Goal: Feedback & Contribution: Submit feedback/report problem

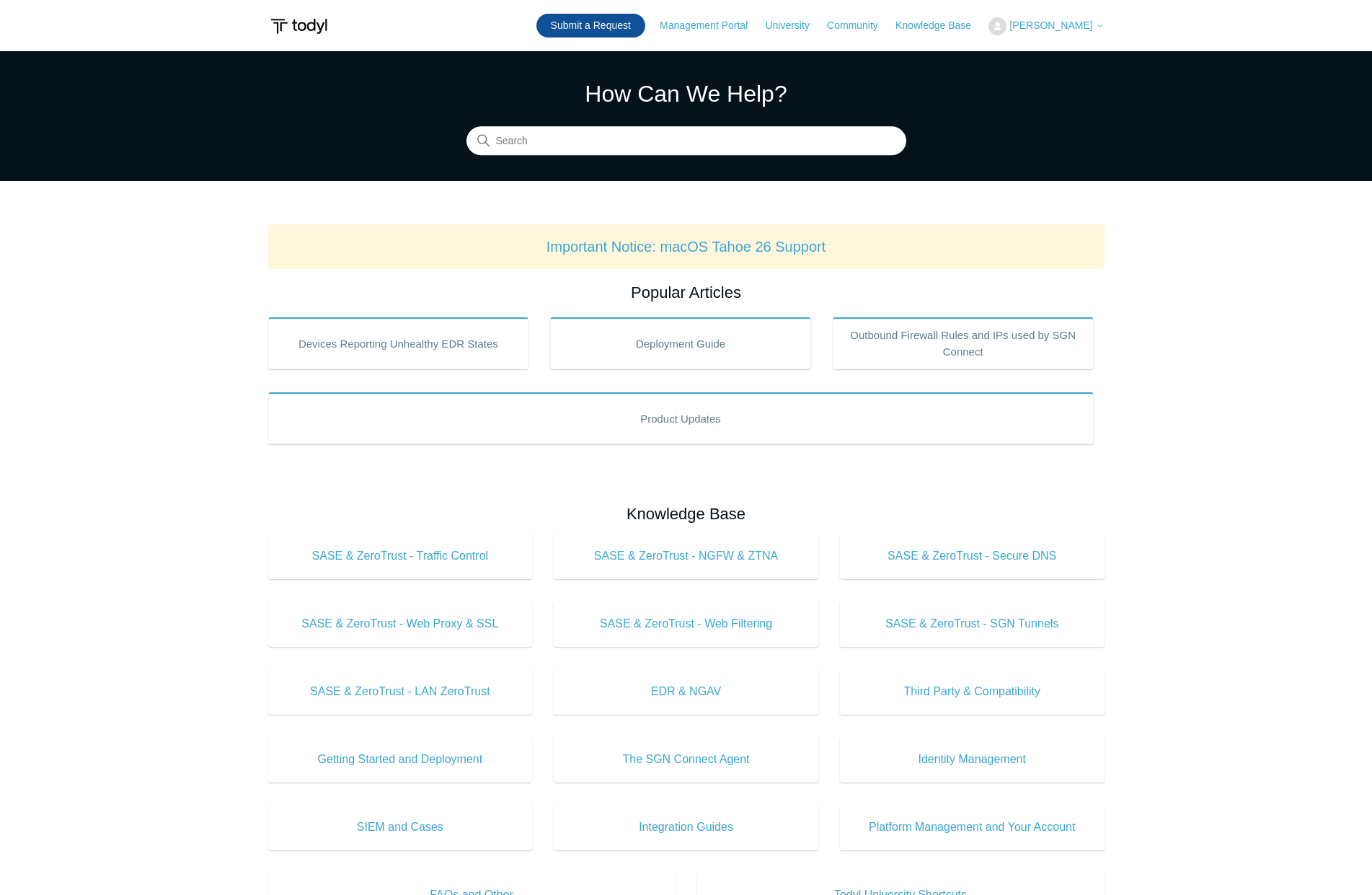
click at [621, 24] on link "Submit a Request" at bounding box center [591, 25] width 109 height 24
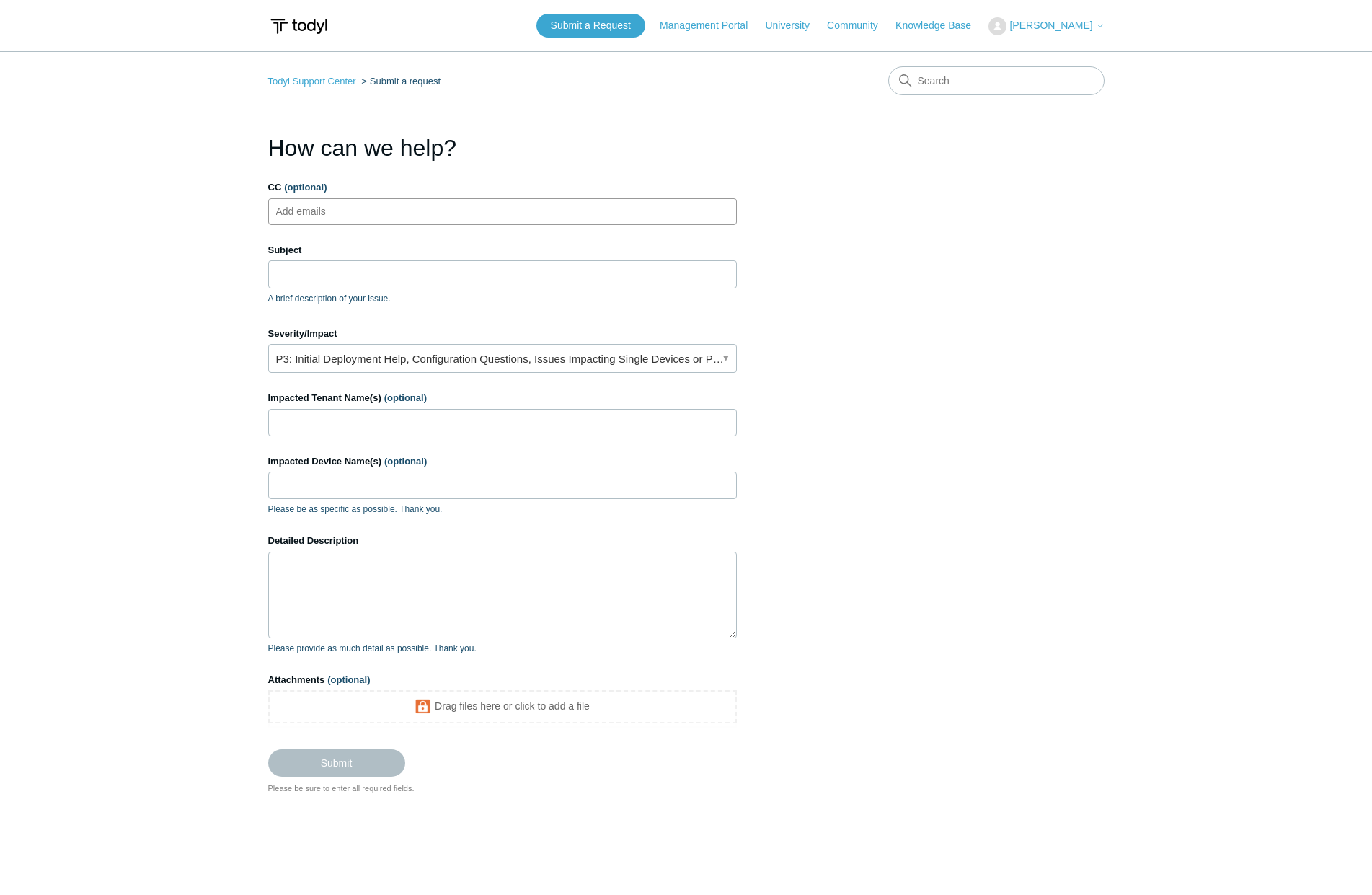
drag, startPoint x: 391, startPoint y: 202, endPoint x: 391, endPoint y: 216, distance: 14.0
click at [390, 202] on ul "Add emails" at bounding box center [502, 211] width 469 height 27
click at [339, 281] on input "Subject" at bounding box center [502, 274] width 469 height 27
click at [571, 362] on link "P3: Initial Deployment Help, Configuration Questions, Issues Impacting Single D…" at bounding box center [502, 358] width 469 height 29
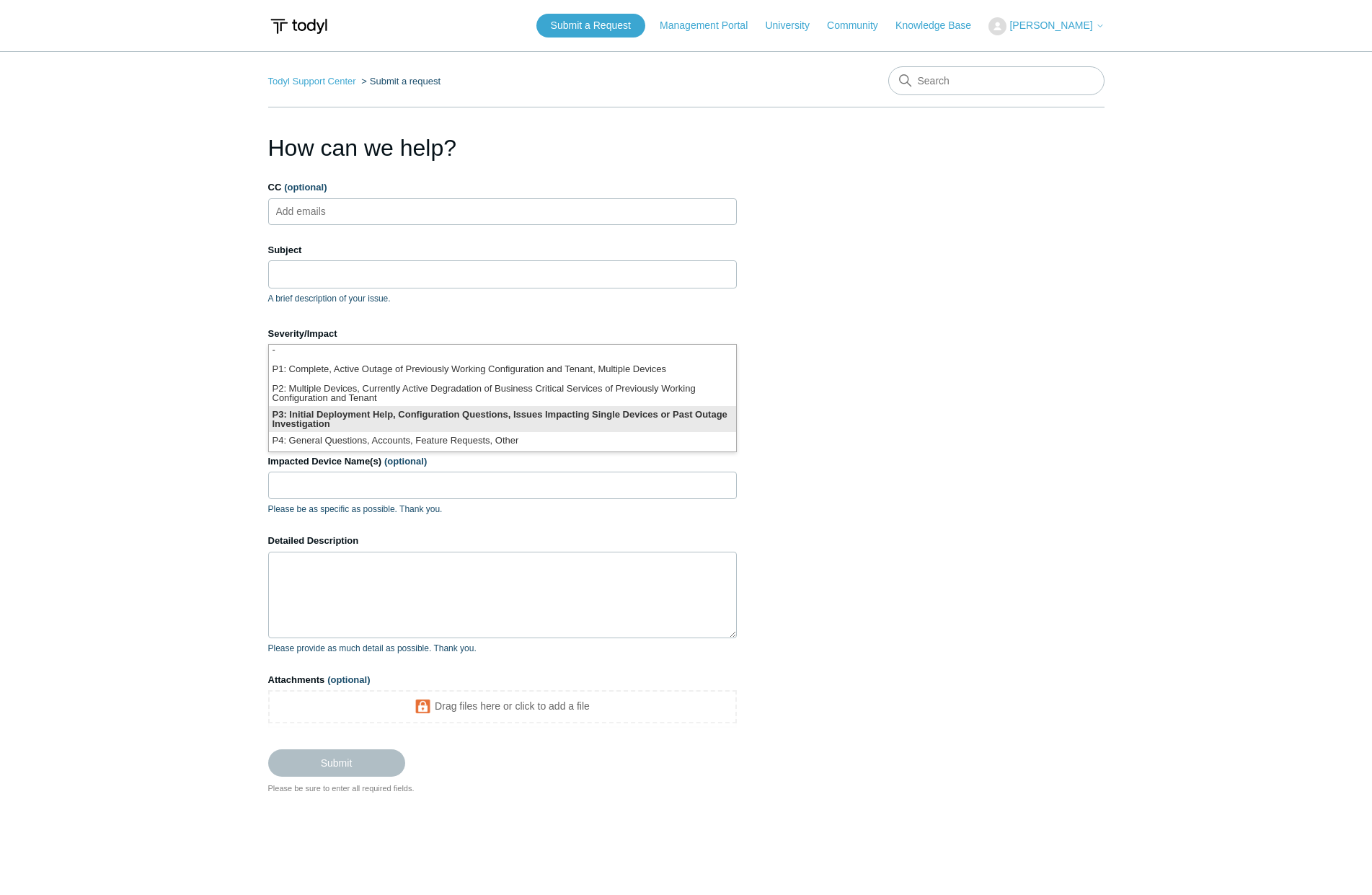
scroll to position [62, 0]
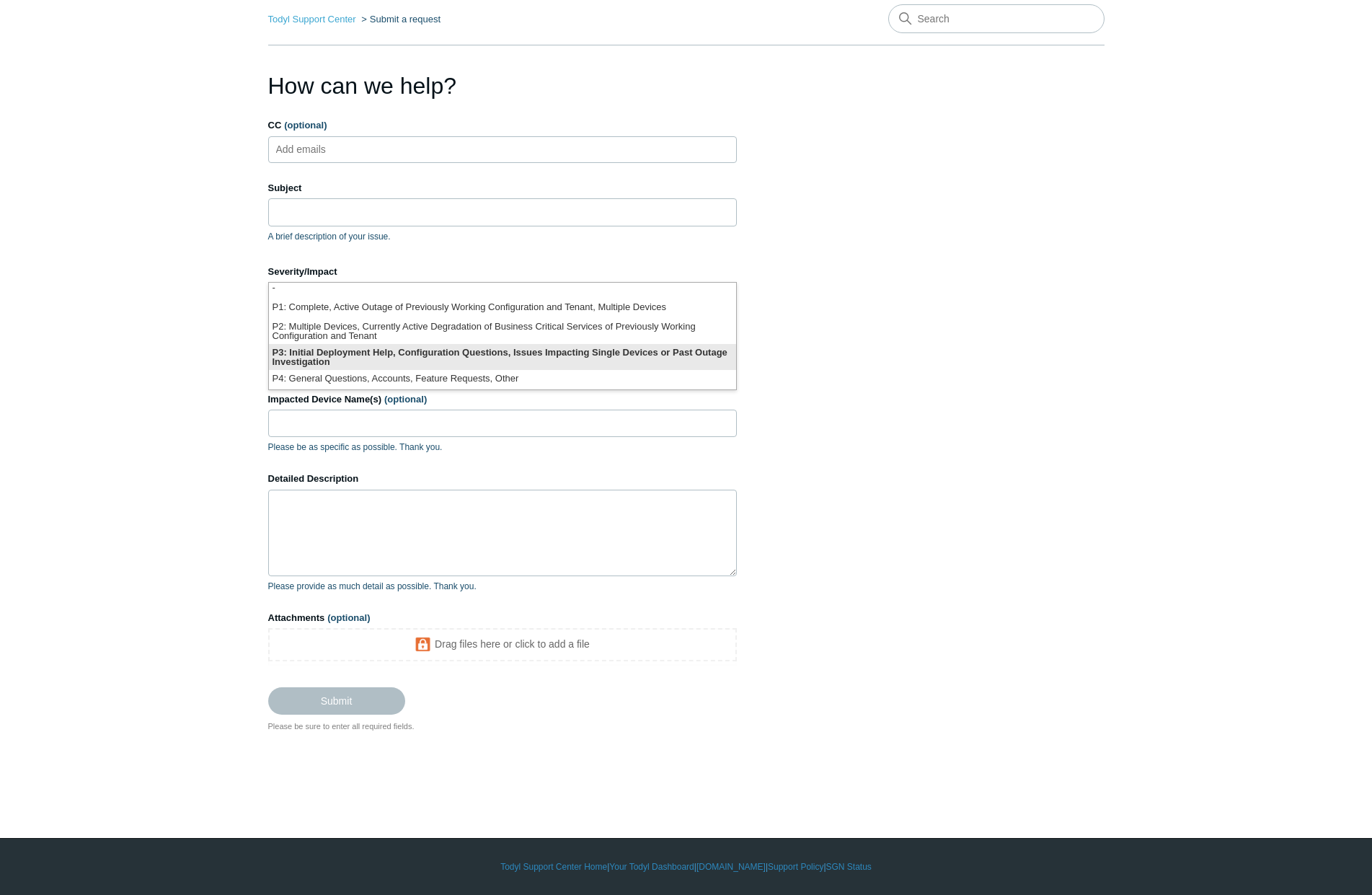
click at [536, 362] on li "P3: Initial Deployment Help, Configuration Questions, Issues Impacting Single D…" at bounding box center [502, 357] width 467 height 26
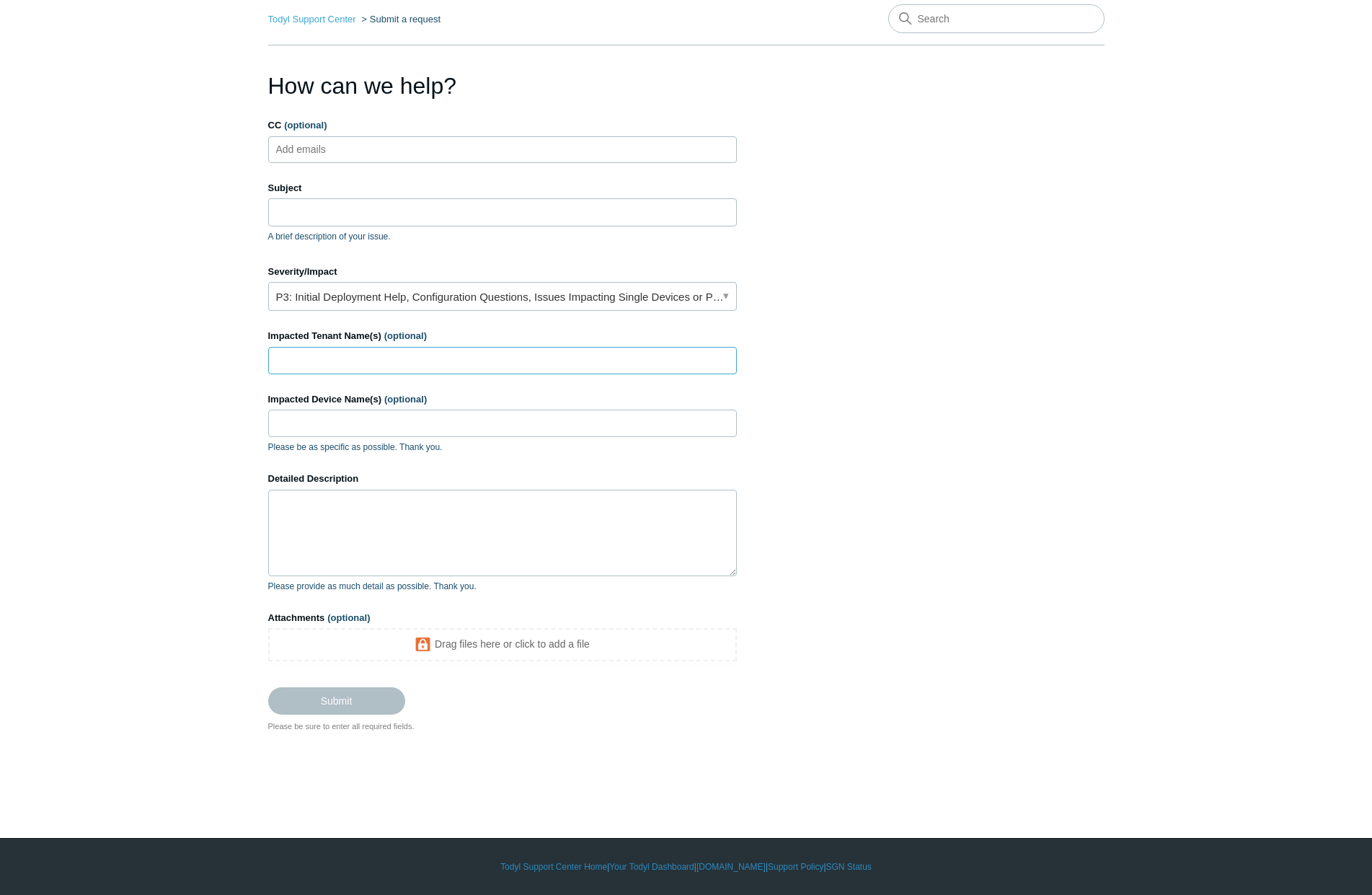
drag, startPoint x: 350, startPoint y: 358, endPoint x: 536, endPoint y: 376, distance: 186.9
click at [352, 358] on input "Impacted Tenant Name(s) (optional)" at bounding box center [502, 361] width 469 height 27
type input "[PERSON_NAME] Holdings"
drag, startPoint x: 405, startPoint y: 513, endPoint x: 416, endPoint y: 514, distance: 11.0
click at [406, 514] on textarea "Detailed Description" at bounding box center [502, 533] width 469 height 87
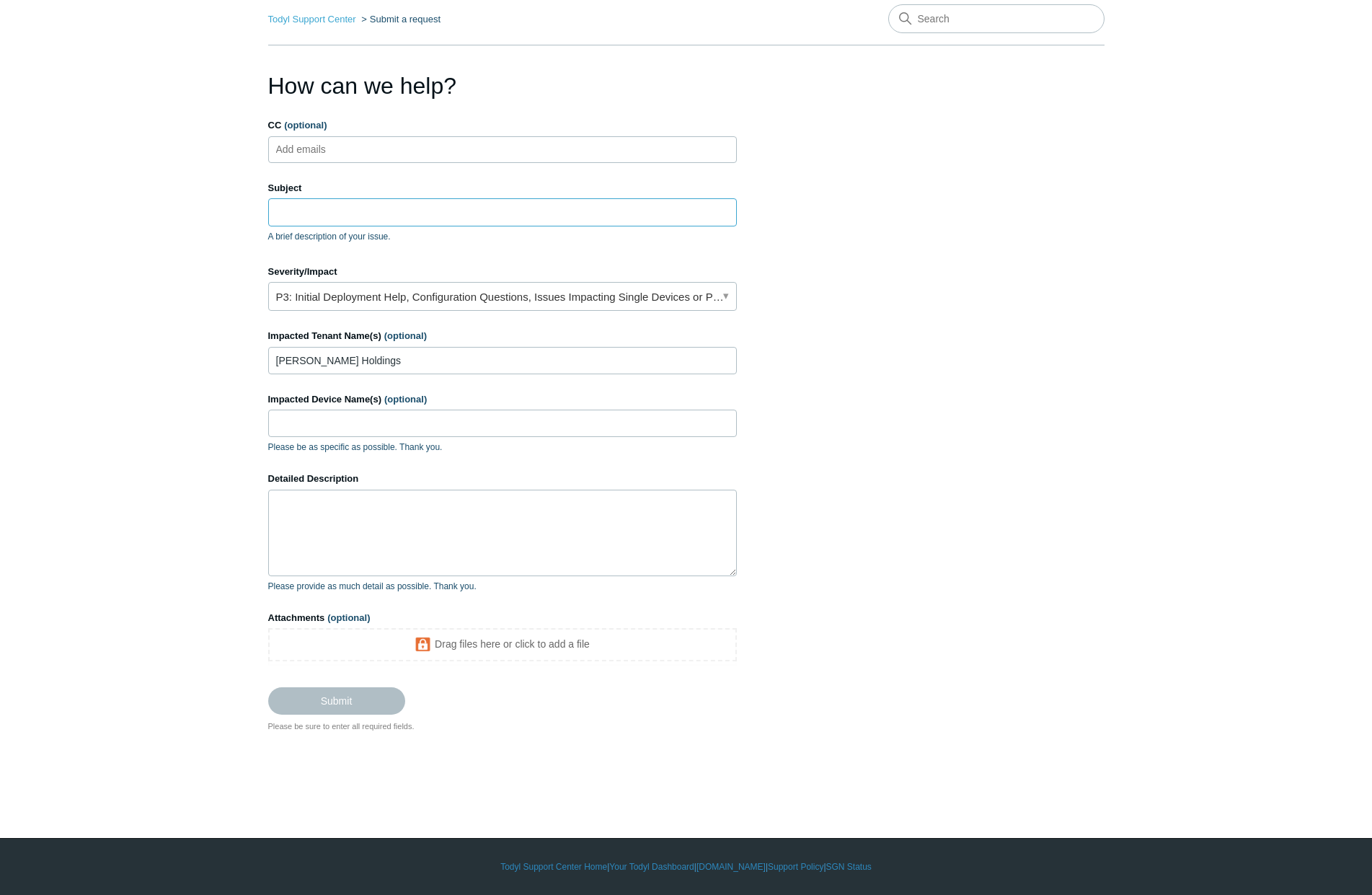
drag, startPoint x: 320, startPoint y: 219, endPoint x: 392, endPoint y: 198, distance: 75.0
click at [320, 218] on input "Subject" at bounding box center [502, 212] width 469 height 27
click at [293, 213] on input "Subject" at bounding box center [502, 212] width 469 height 27
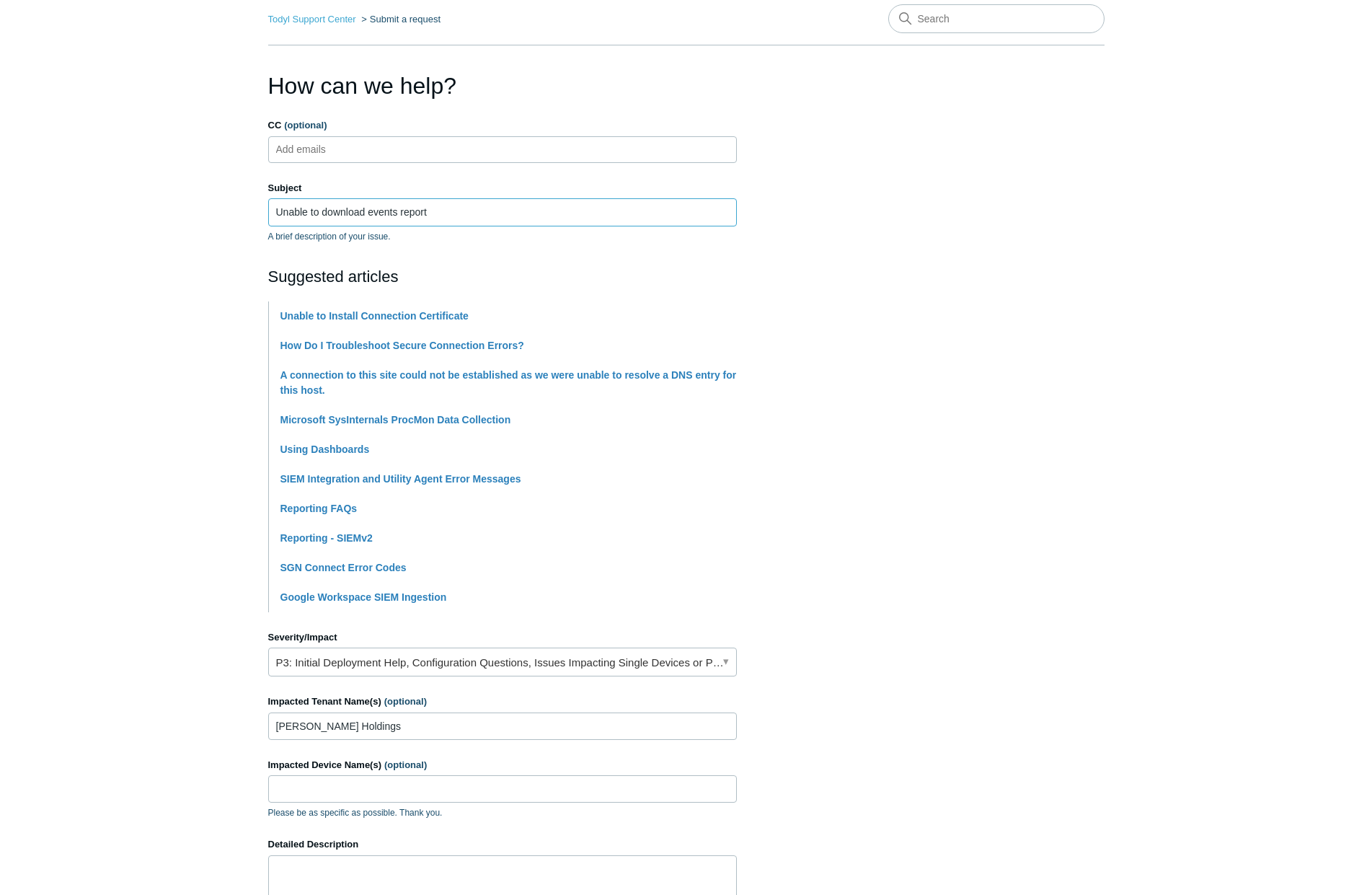
type input "Unable to download events report"
click at [1027, 351] on section "How can we help? CC (optional) Add emails Subject Unable to download events rep…" at bounding box center [686, 583] width 836 height 1030
drag, startPoint x: 321, startPoint y: 883, endPoint x: 375, endPoint y: 835, distance: 72.2
click at [323, 881] on textarea "Detailed Description" at bounding box center [502, 898] width 469 height 87
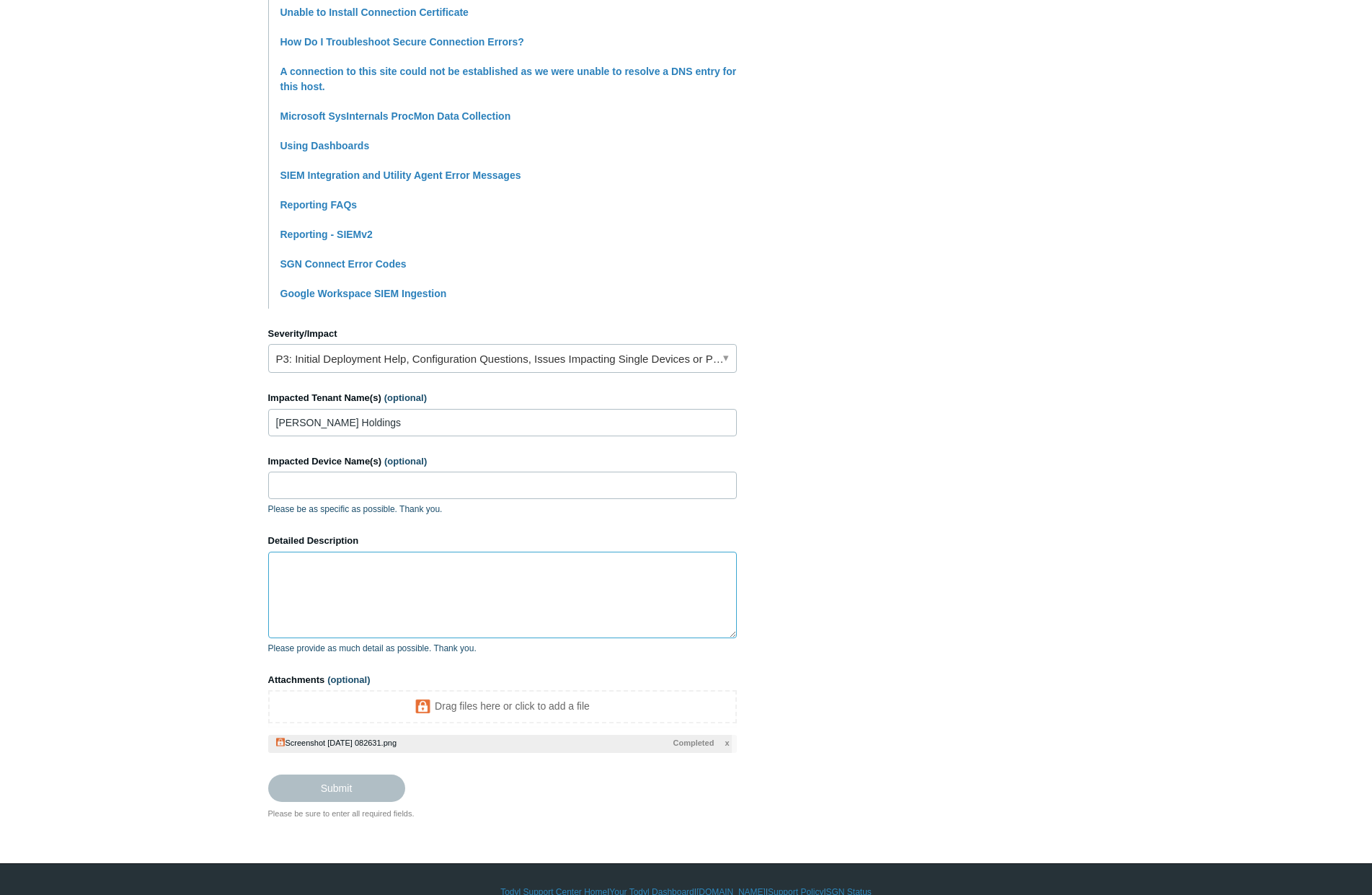
click at [471, 599] on textarea "Detailed Description" at bounding box center [502, 595] width 469 height 87
drag, startPoint x: 428, startPoint y: 608, endPoint x: 437, endPoint y: 610, distance: 9.2
click at [429, 608] on textarea "Detailed Description" at bounding box center [502, 595] width 469 height 87
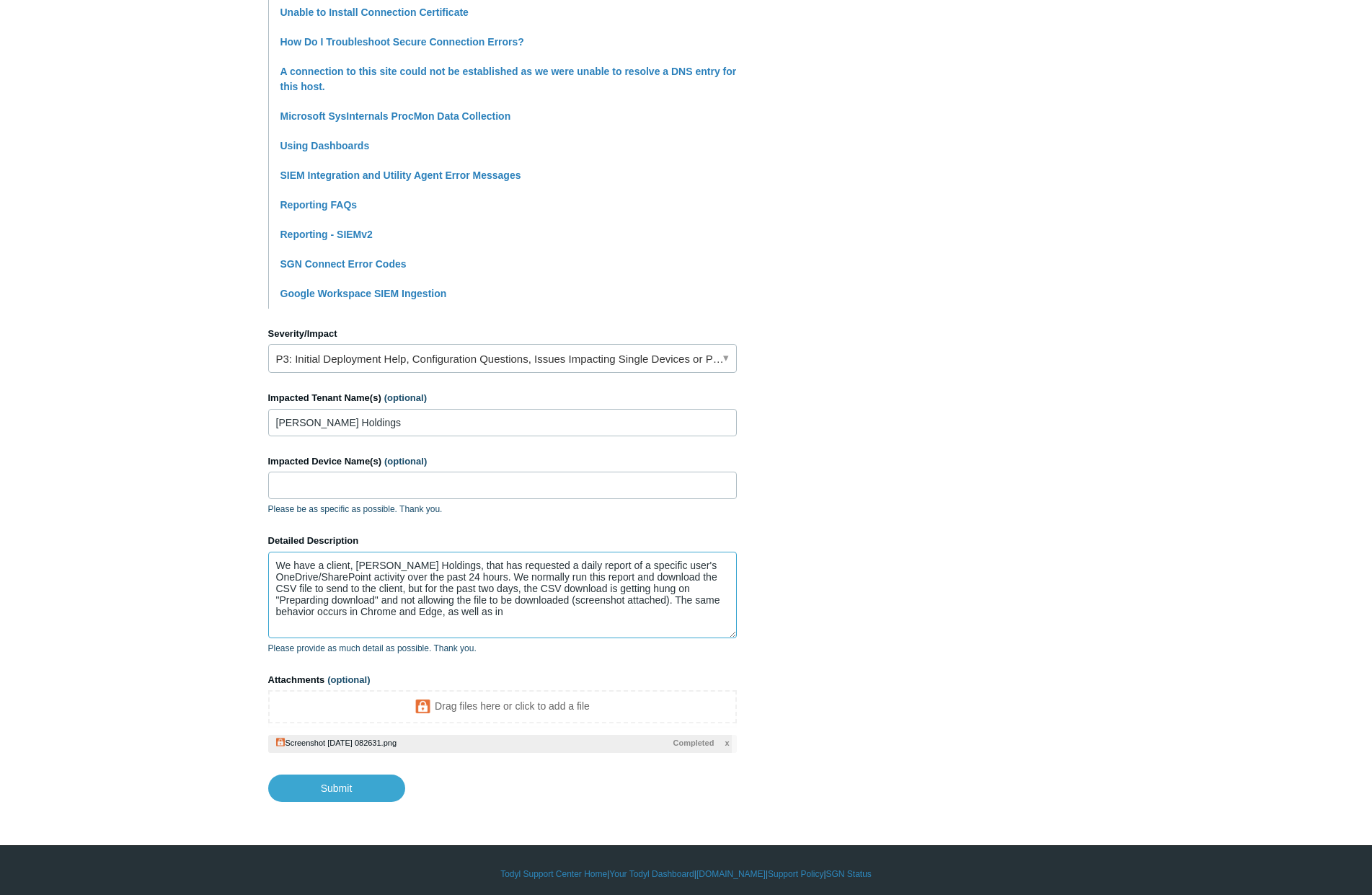
drag, startPoint x: 1370, startPoint y: 0, endPoint x: 541, endPoint y: 614, distance: 1031.6
click at [541, 614] on textarea "We have a client, Brent Holdings, that has requested a daily report of a specif…" at bounding box center [502, 595] width 469 height 87
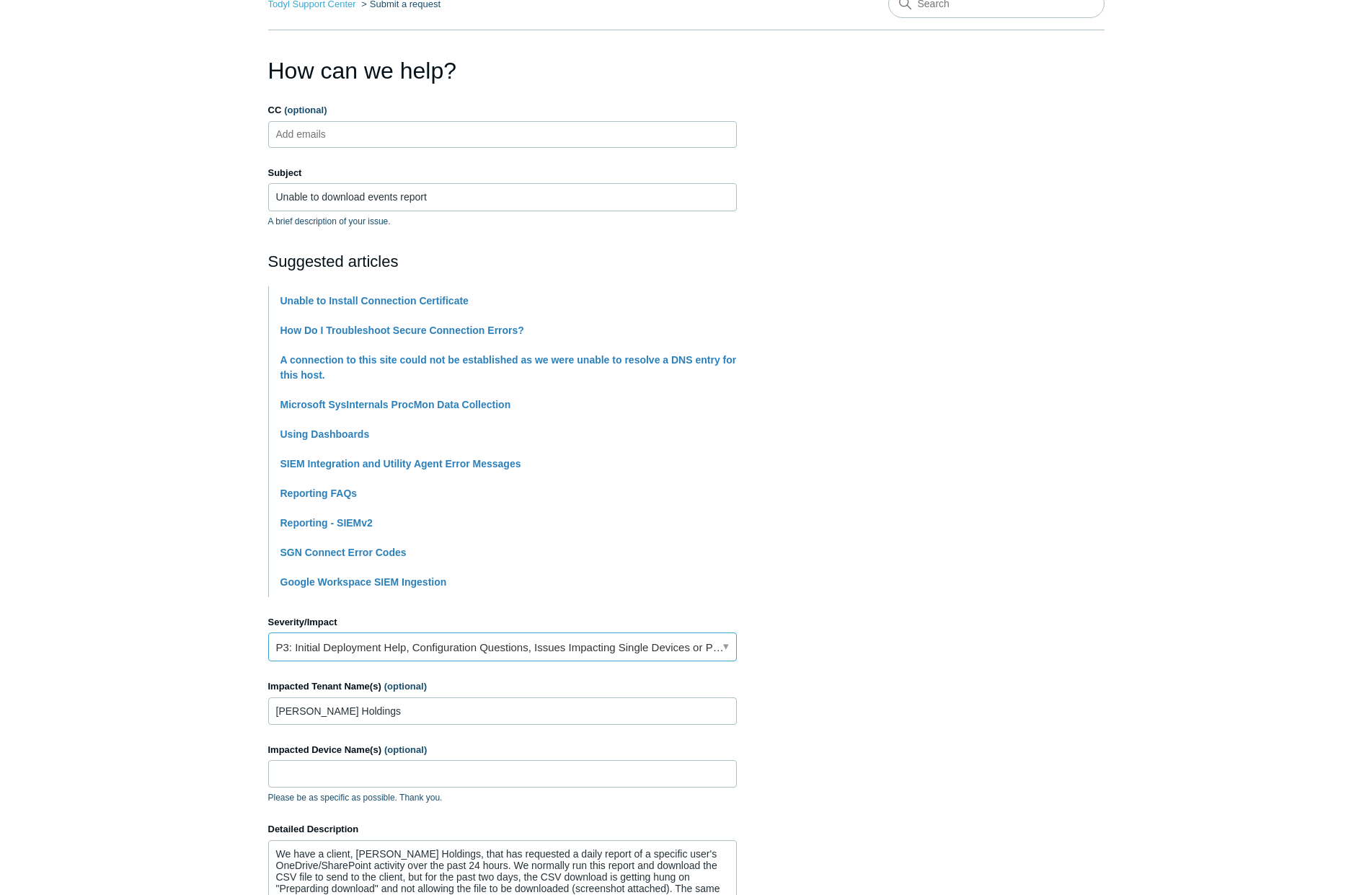
click at [403, 647] on link "P3: Initial Deployment Help, Configuration Questions, Issues Impacting Single D…" at bounding box center [502, 647] width 469 height 29
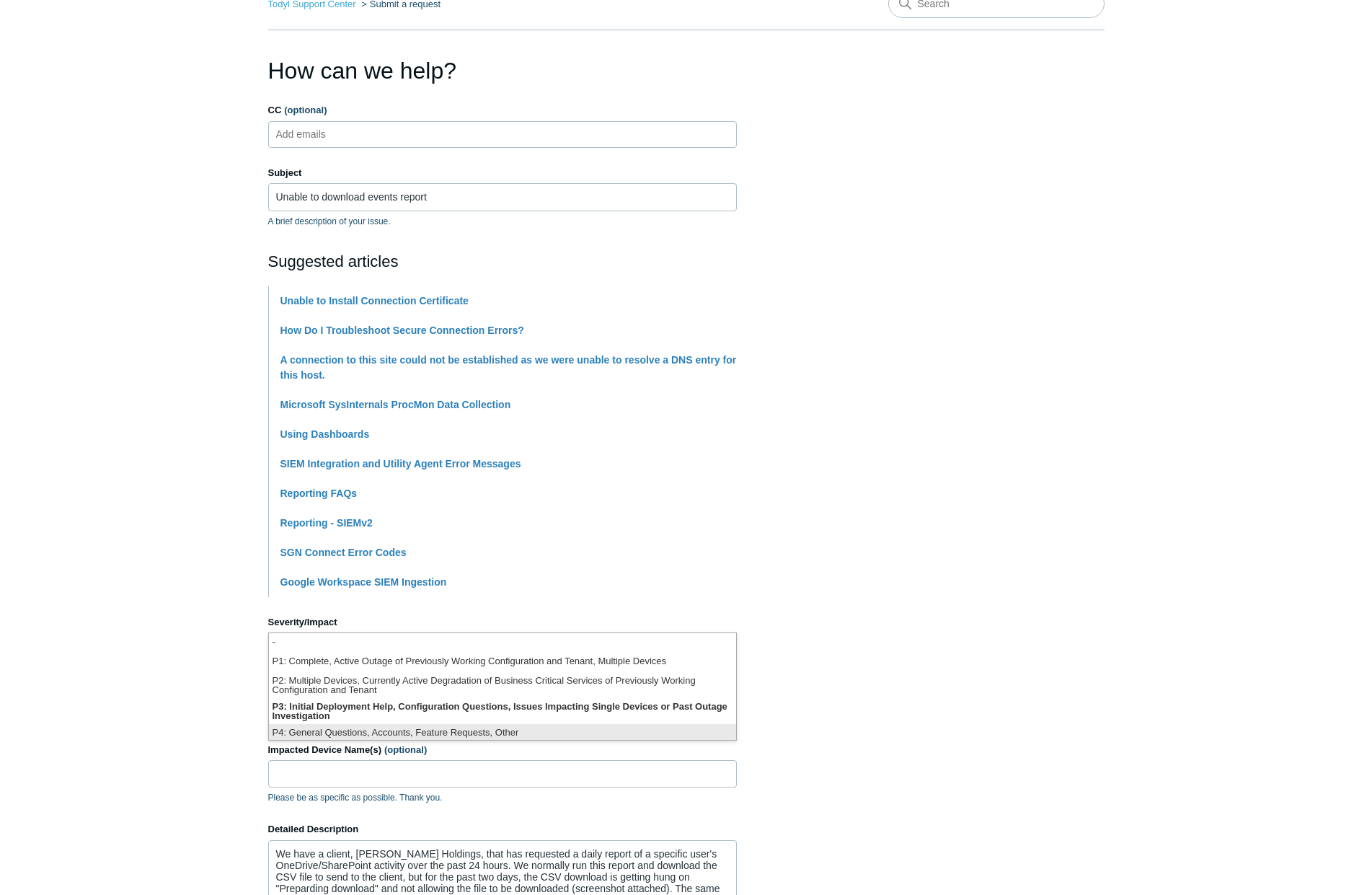
scroll to position [4, 0]
click at [343, 728] on li "P4: General Questions, Accounts, Feature Requests, Other" at bounding box center [502, 730] width 467 height 20
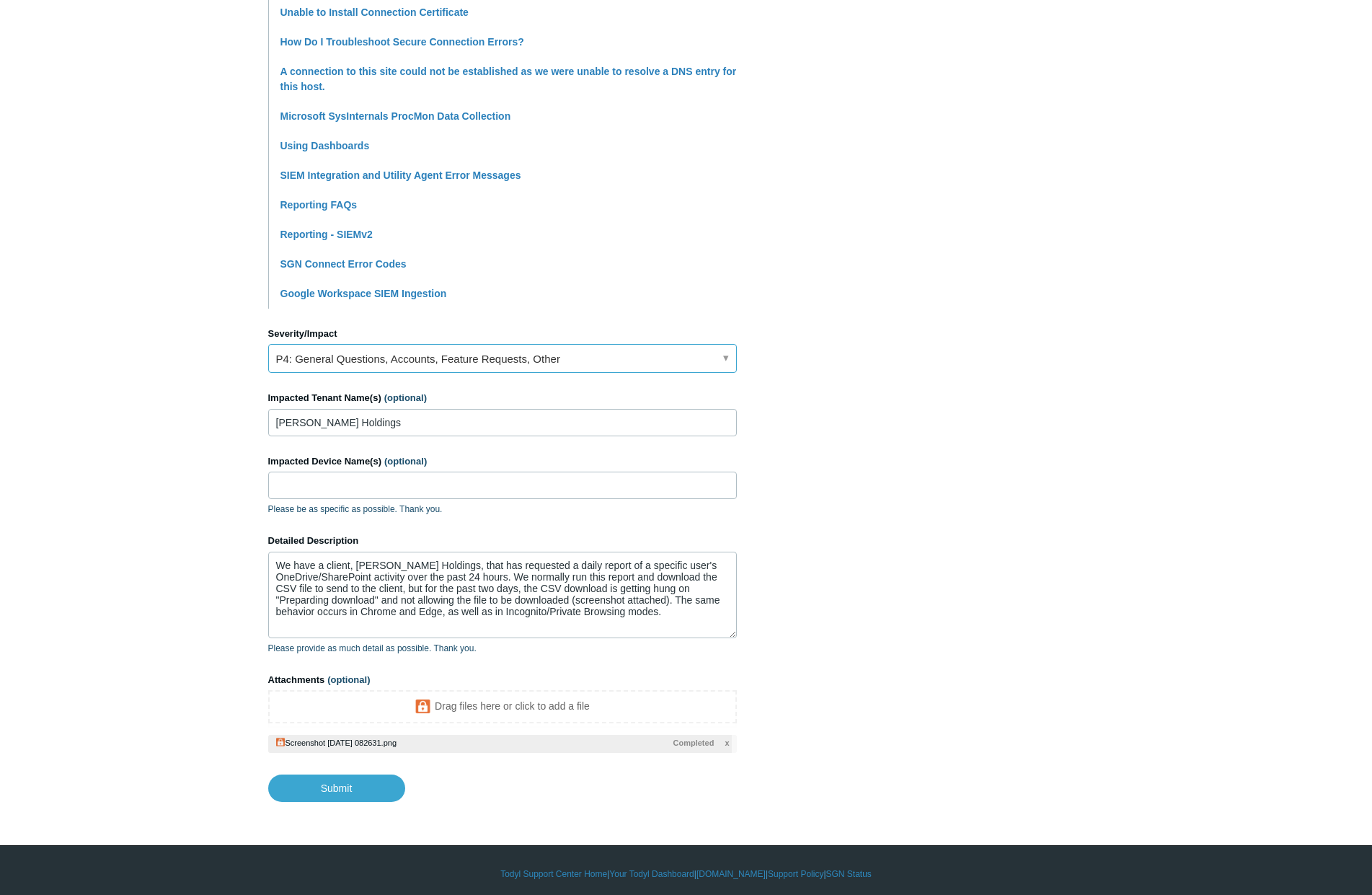
scroll to position [373, 0]
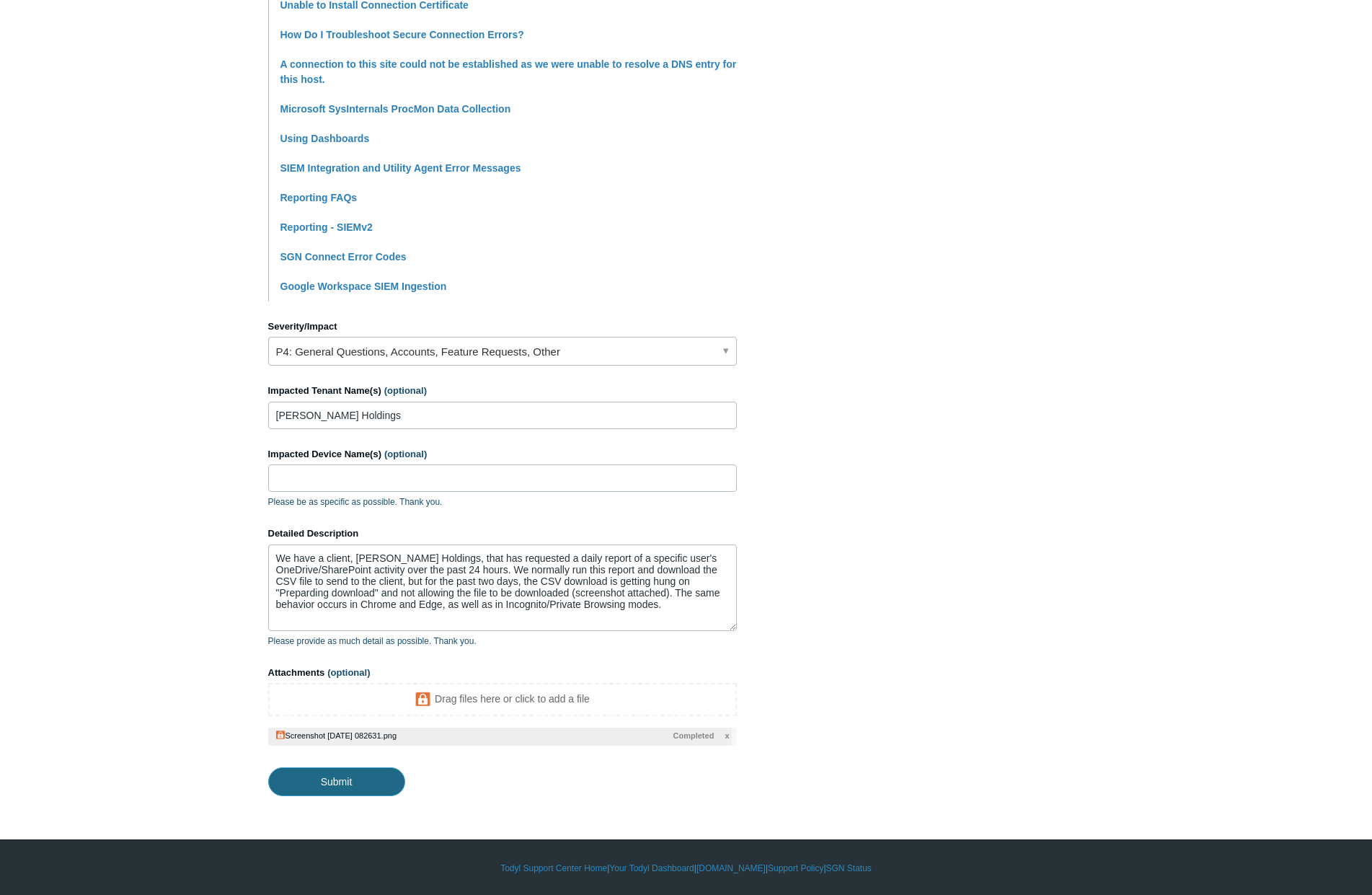
click at [354, 776] on input "Submit" at bounding box center [336, 782] width 137 height 29
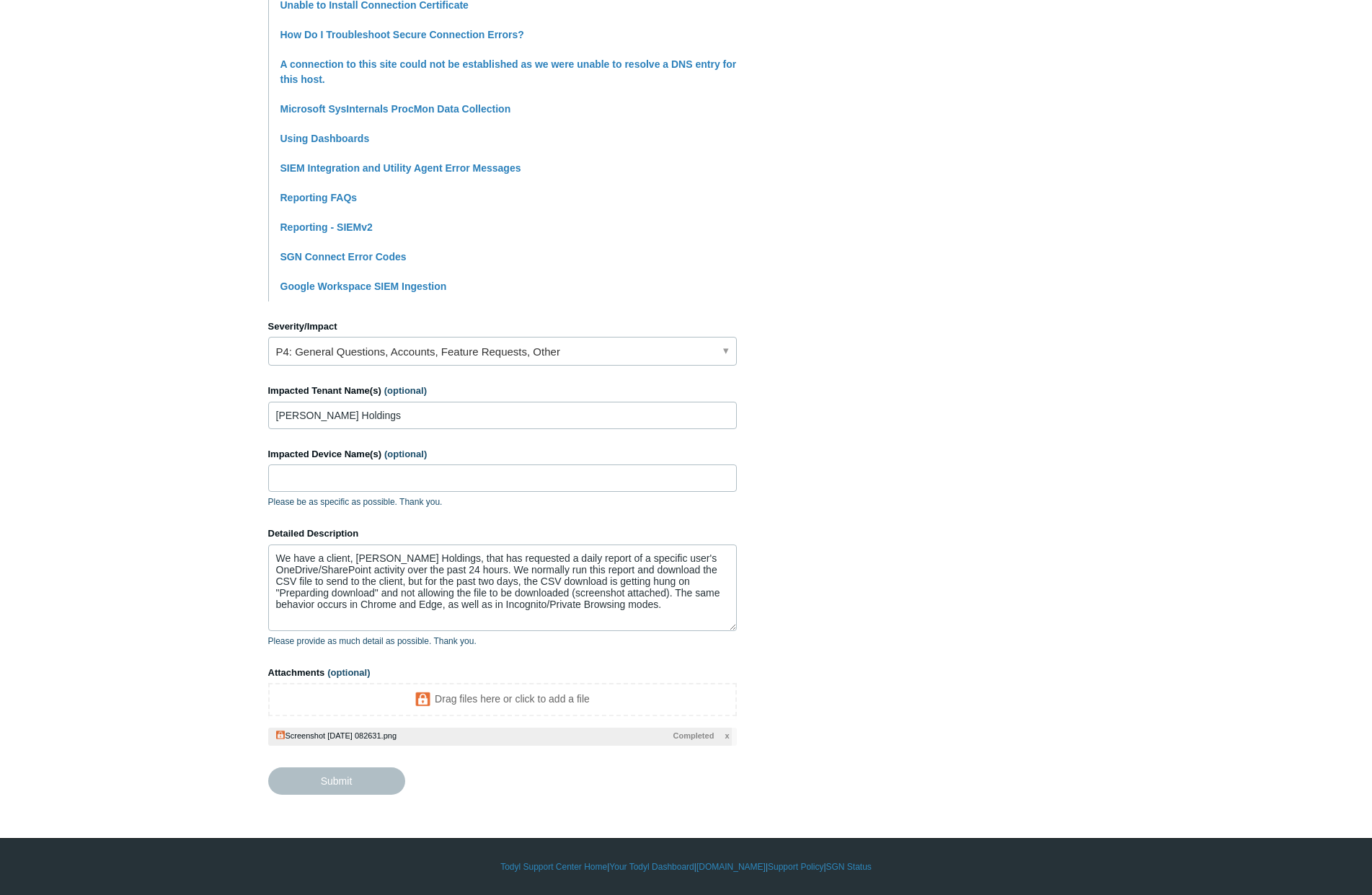
type textarea "We have a client, Brent Holdings, that has requested a daily report of a specif…"
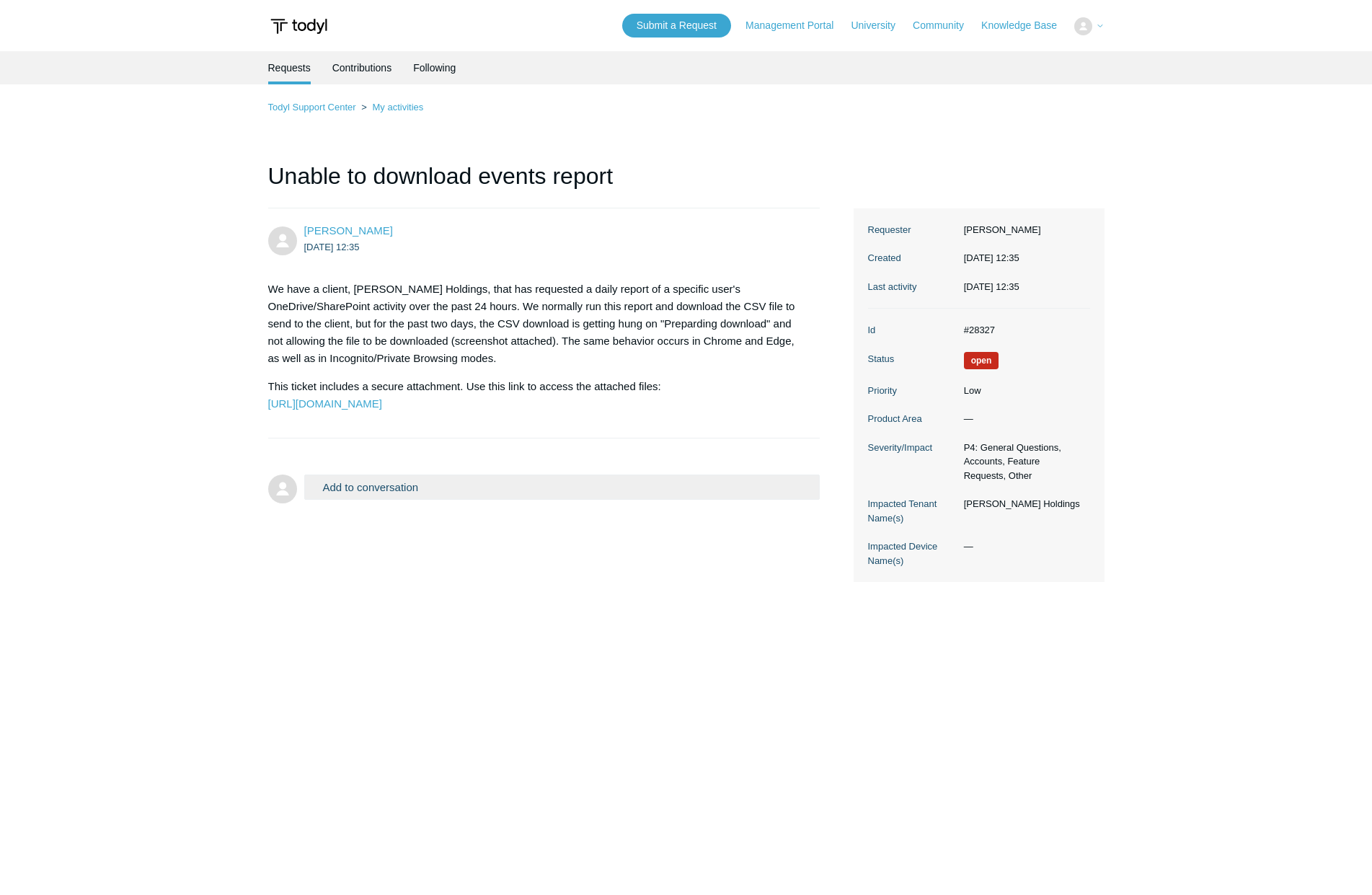
scroll to position [62, 0]
